Goal: Task Accomplishment & Management: Use online tool/utility

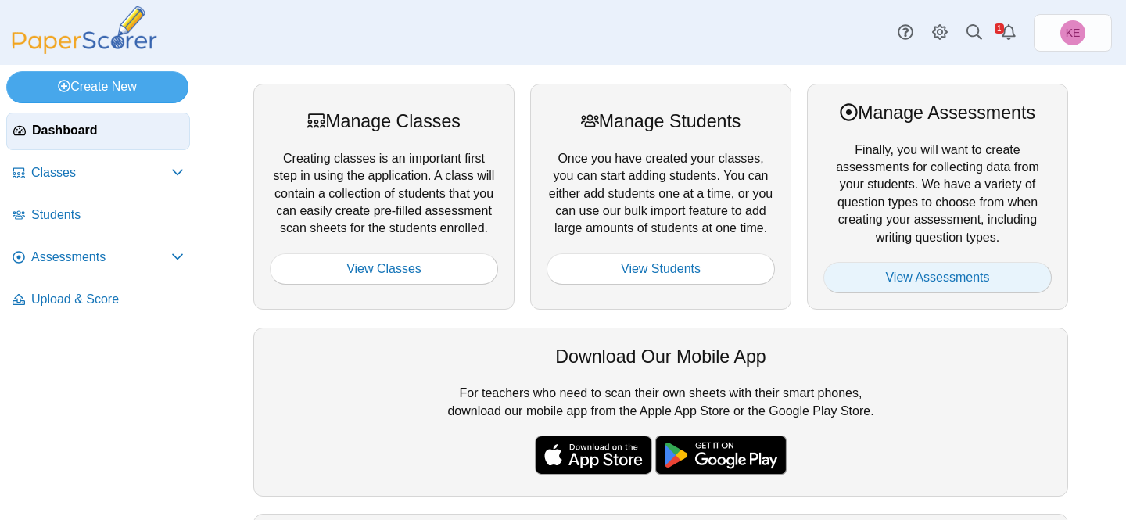
click at [876, 265] on link "View Assessments" at bounding box center [938, 277] width 228 height 31
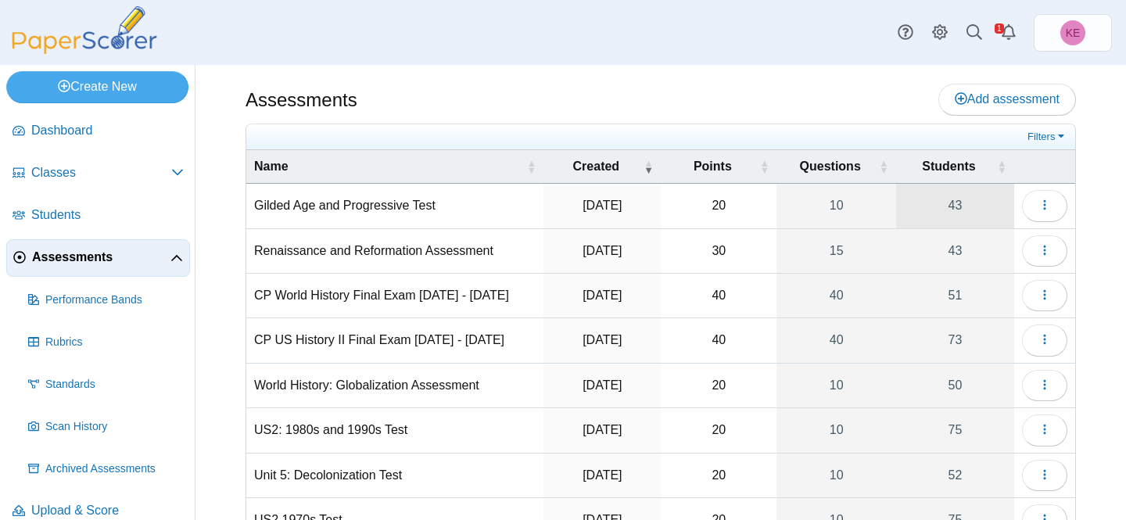
click at [919, 217] on link "43" at bounding box center [955, 206] width 118 height 44
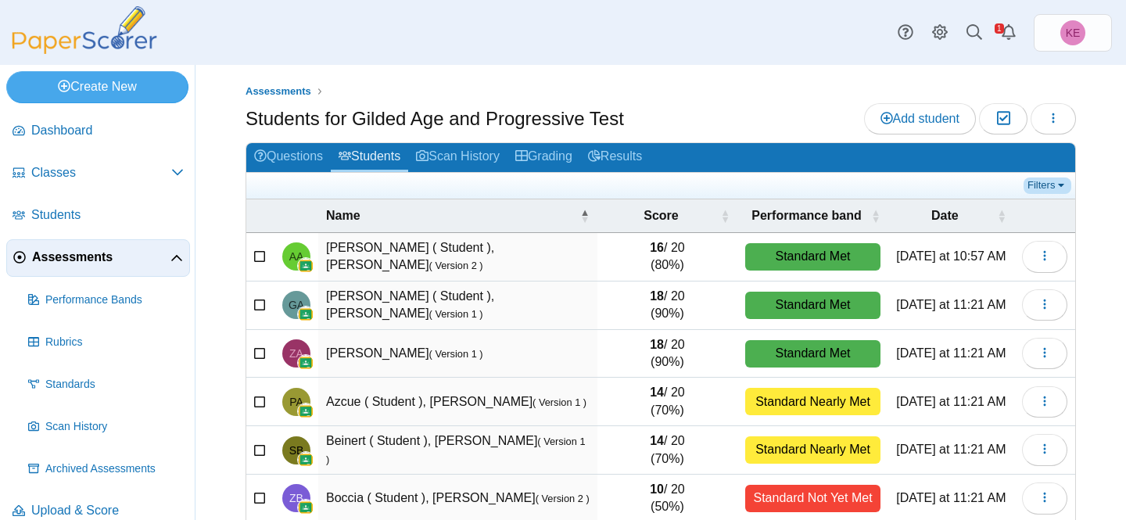
click at [1032, 178] on link "Filters" at bounding box center [1048, 186] width 48 height 16
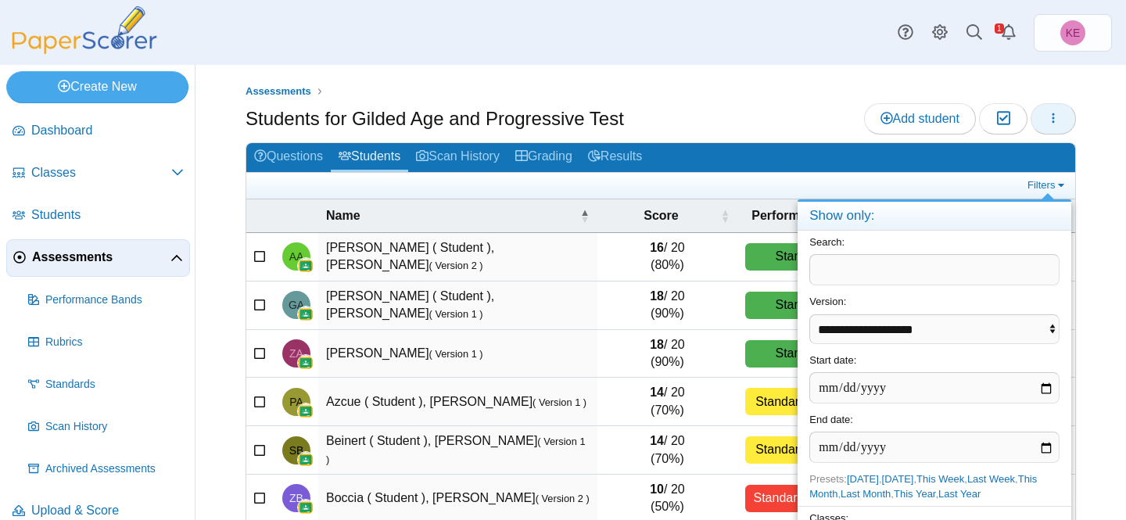
click at [1052, 129] on button "button" at bounding box center [1053, 118] width 45 height 31
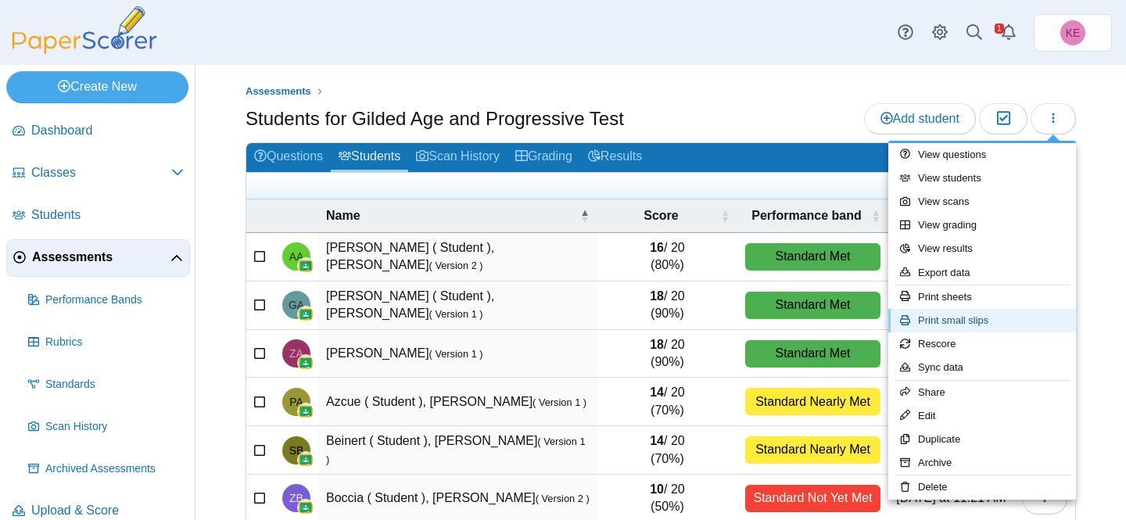
click at [968, 323] on link "Print small slips" at bounding box center [983, 320] width 188 height 23
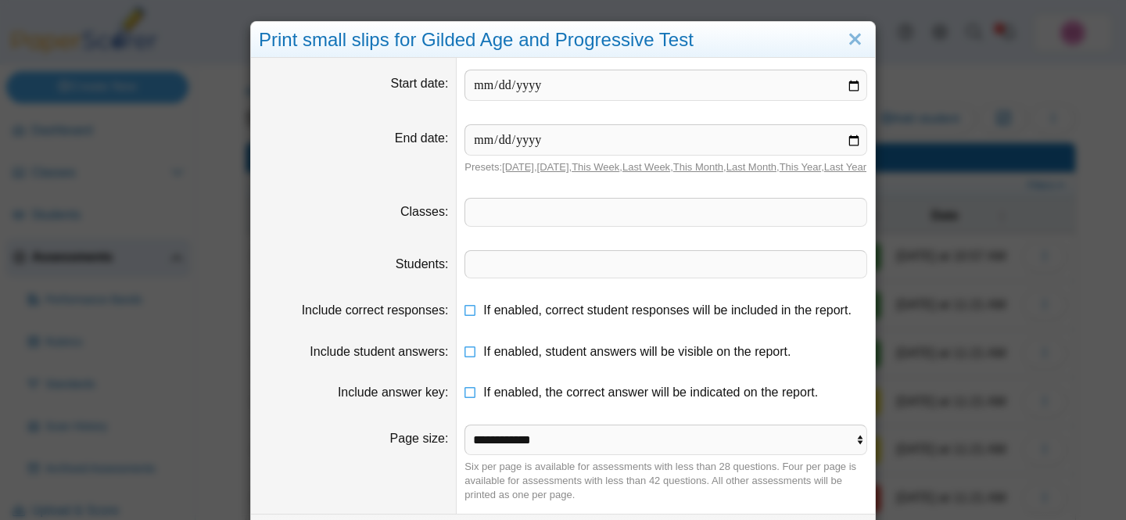
click at [579, 224] on span at bounding box center [665, 212] width 401 height 27
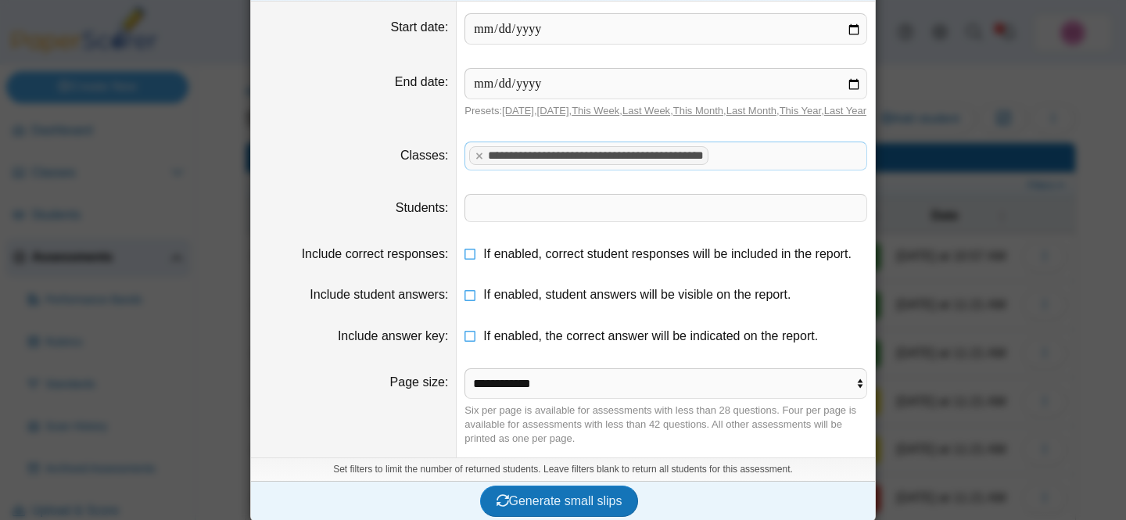
scroll to position [81, 0]
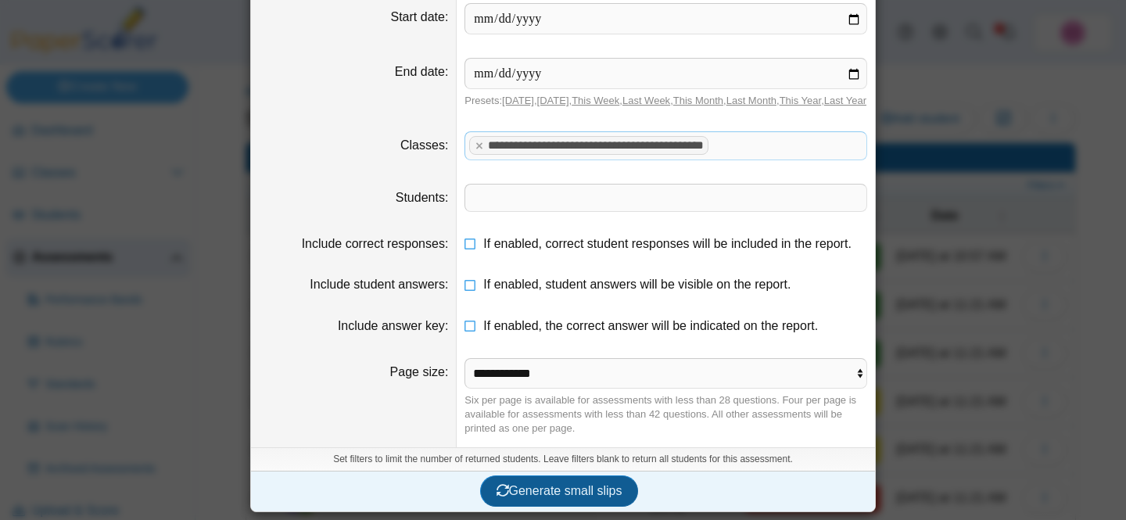
click at [566, 487] on span "Generate small slips" at bounding box center [560, 490] width 126 height 13
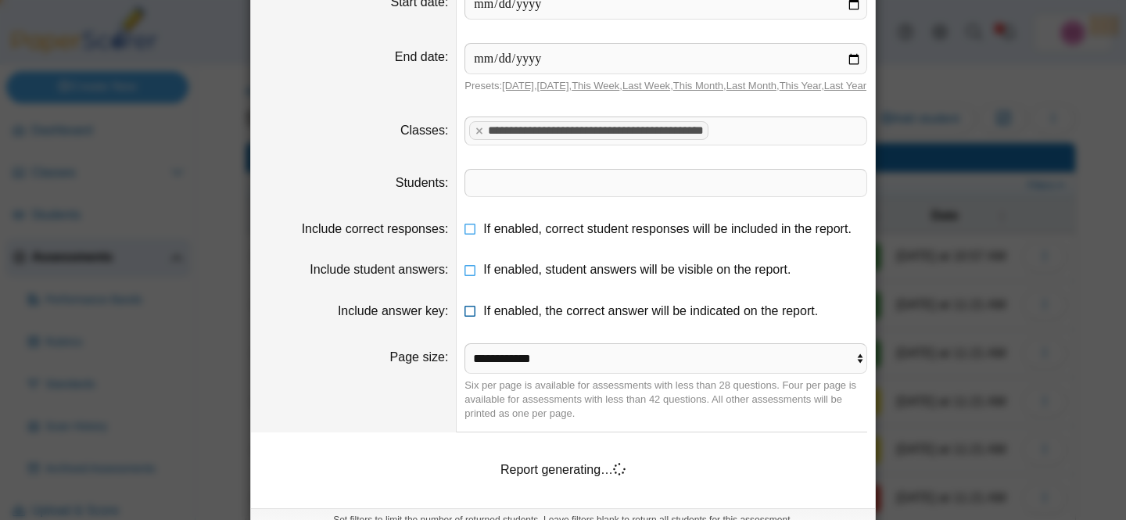
scroll to position [157, 0]
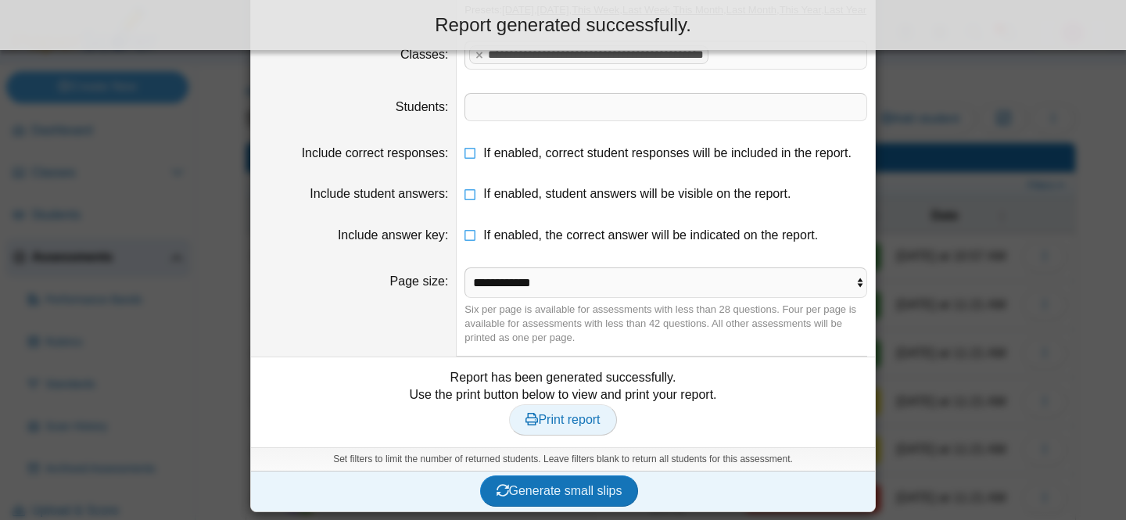
click at [576, 426] on span "Print report" at bounding box center [563, 419] width 74 height 13
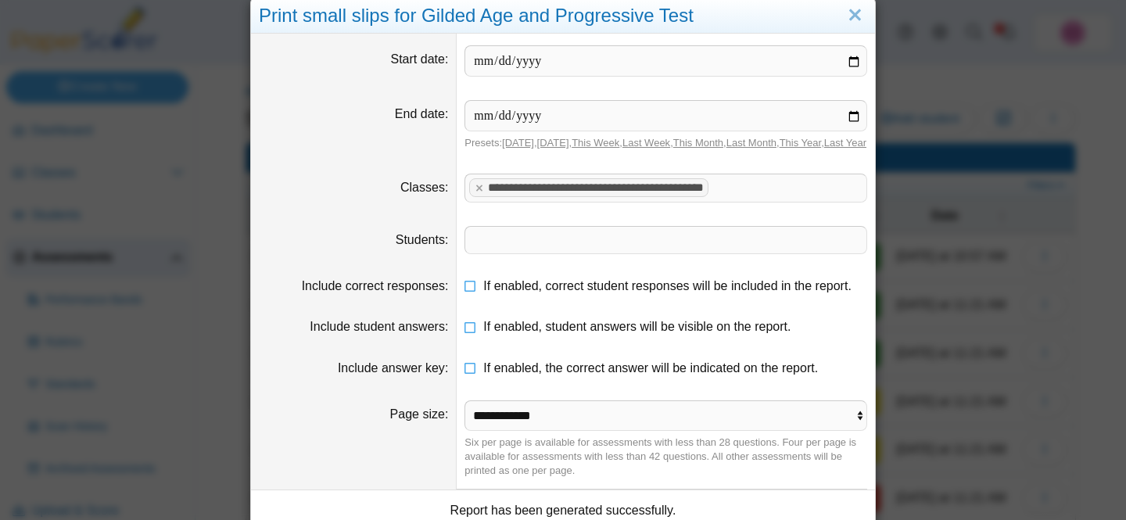
scroll to position [0, 0]
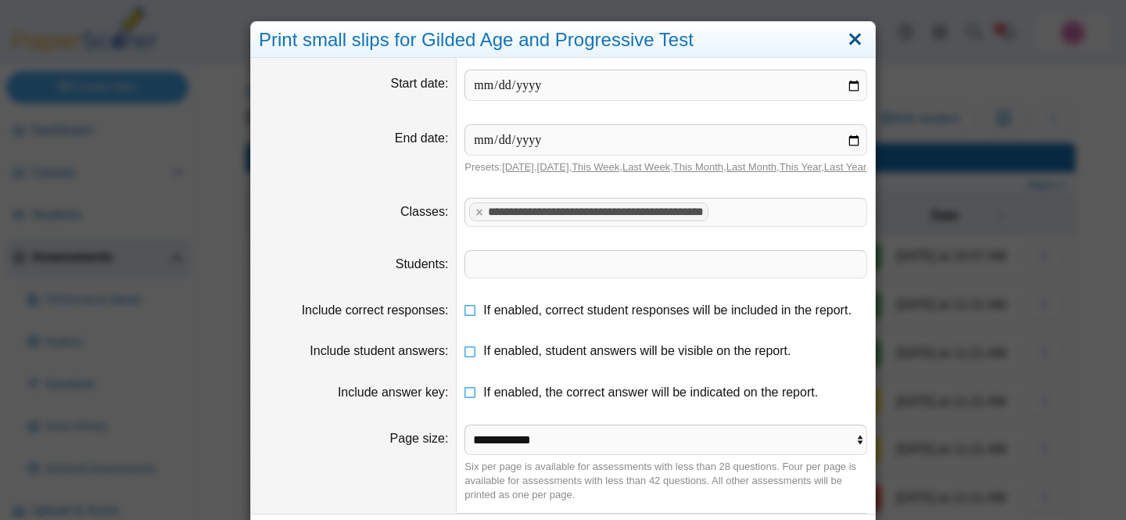
click at [859, 32] on link "Close" at bounding box center [855, 40] width 24 height 27
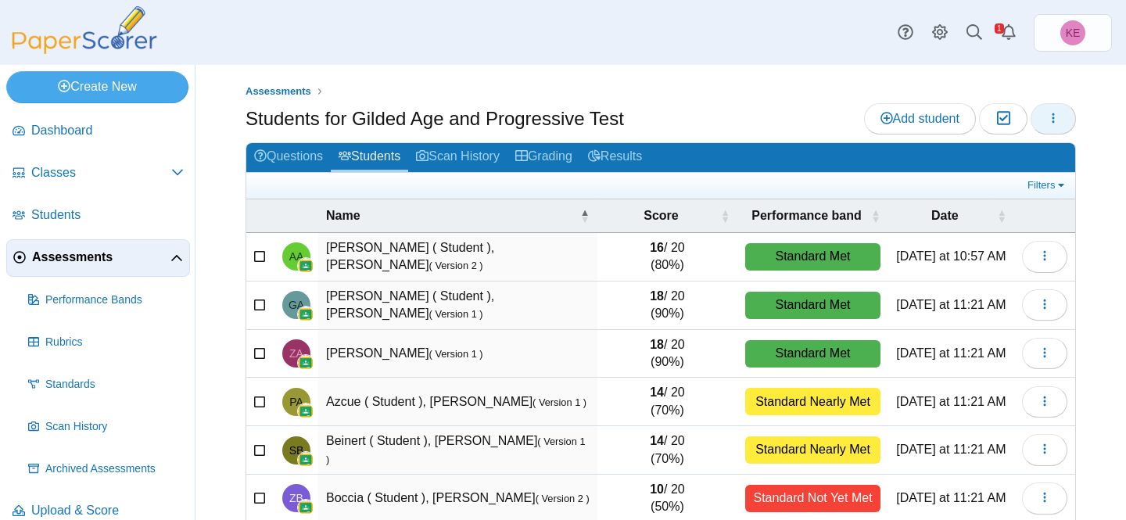
click at [1042, 127] on button "button" at bounding box center [1053, 118] width 45 height 31
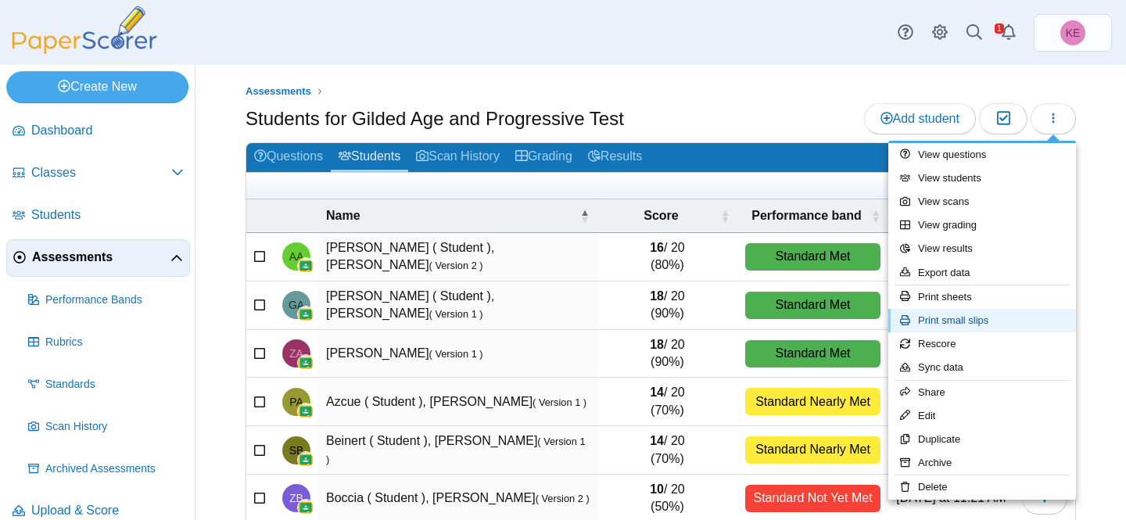
click at [946, 316] on link "Print small slips" at bounding box center [983, 320] width 188 height 23
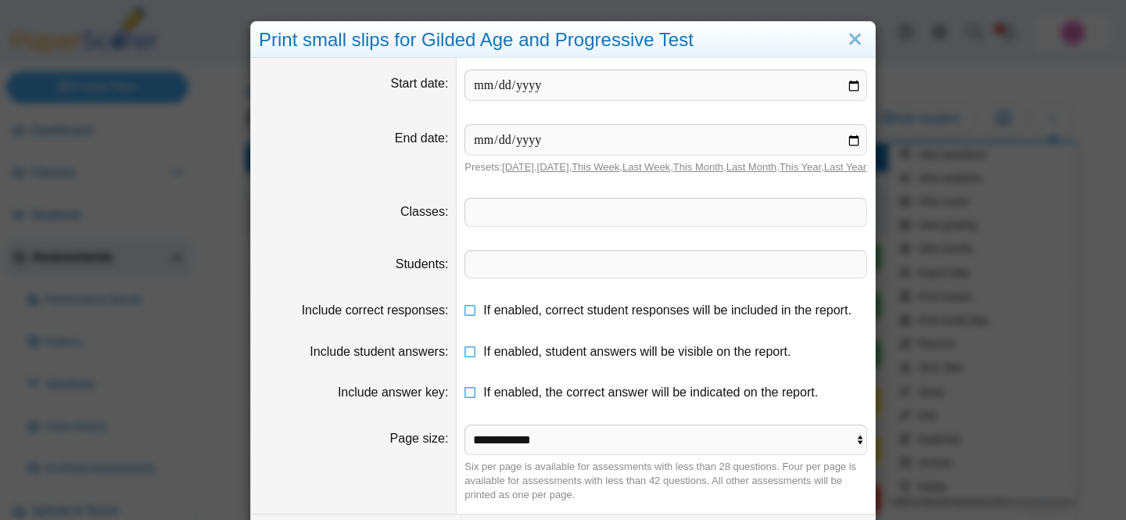
click at [507, 278] on span at bounding box center [665, 264] width 401 height 27
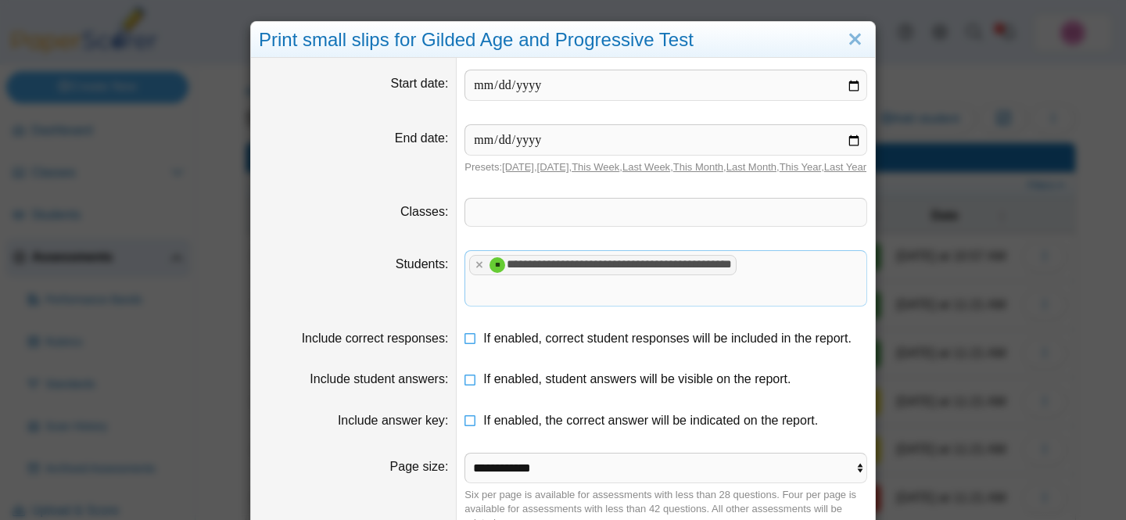
scroll to position [110, 0]
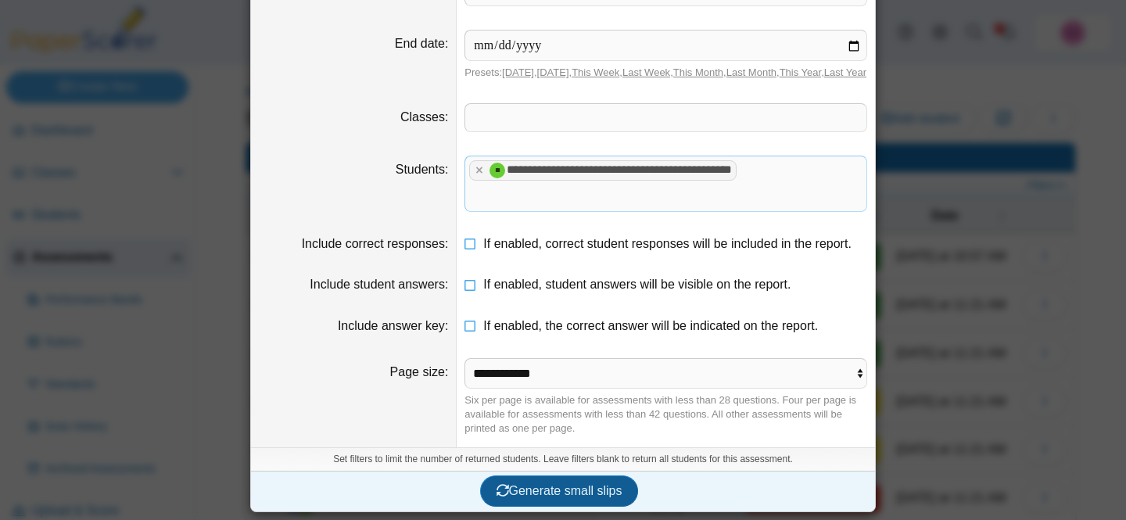
click at [537, 505] on button "Generate small slips" at bounding box center [559, 491] width 159 height 31
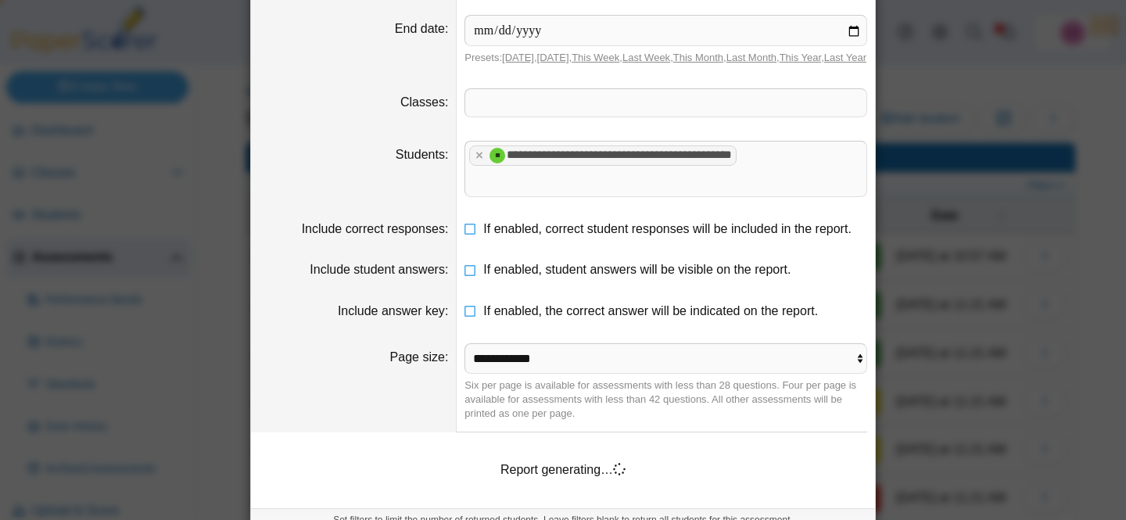
scroll to position [185, 0]
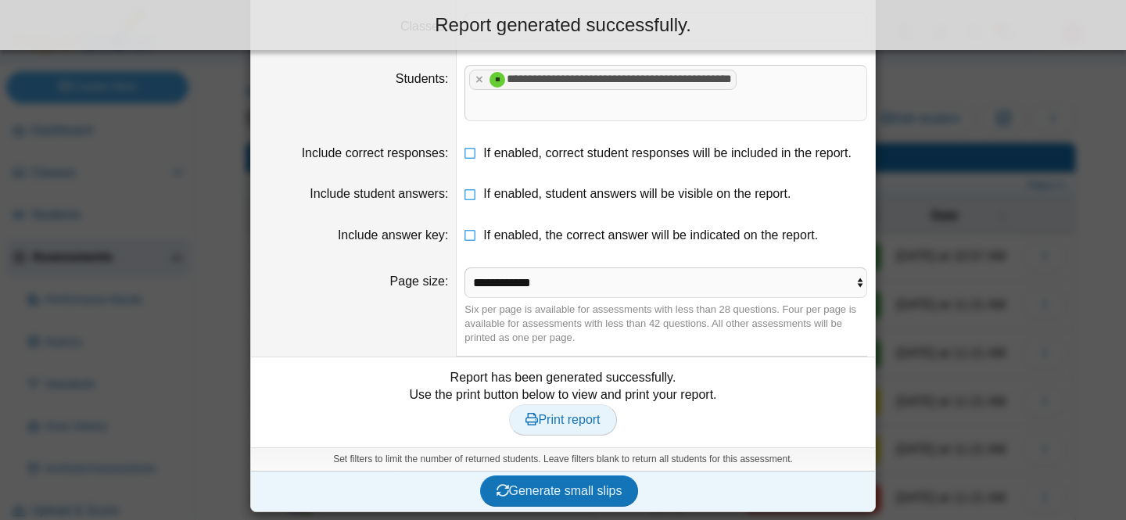
click at [557, 426] on span "Print report" at bounding box center [563, 419] width 74 height 13
